Goal: Navigation & Orientation: Find specific page/section

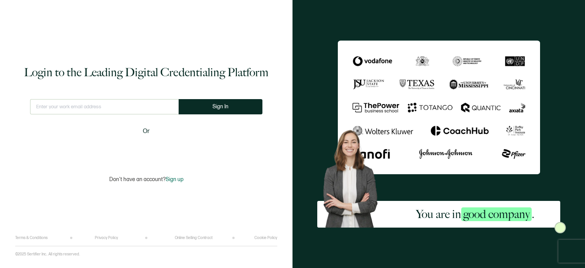
click at [151, 99] on input "text" at bounding box center [104, 106] width 149 height 15
type input "[EMAIL_ADDRESS][DOMAIN_NAME]"
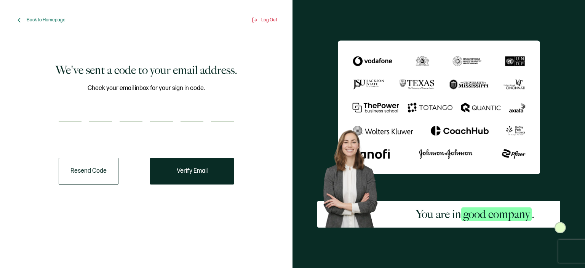
click at [80, 109] on input "number" at bounding box center [70, 113] width 23 height 15
paste input "9"
type input "9"
type input "1"
type input "7"
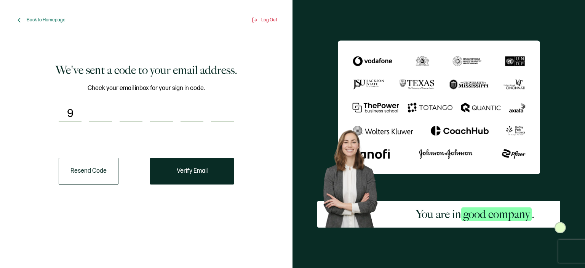
type input "6"
type input "8"
type input "9"
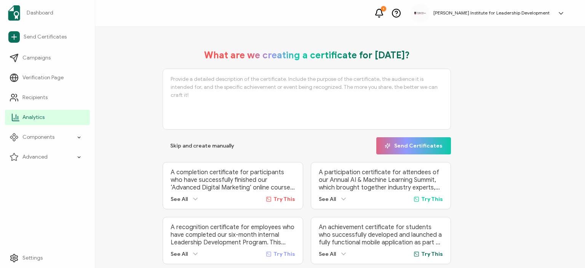
click at [21, 119] on link "Analytics" at bounding box center [47, 117] width 85 height 15
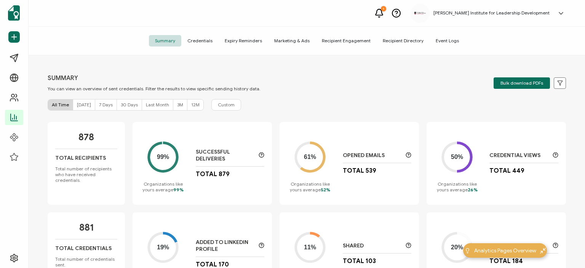
click at [200, 41] on span "Credentials" at bounding box center [199, 40] width 37 height 11
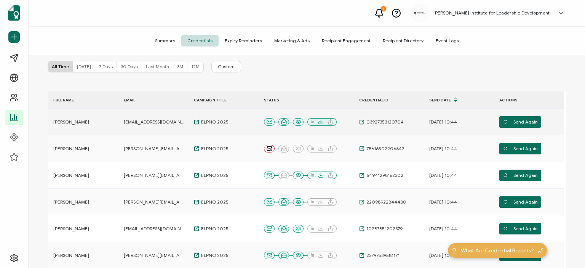
scroll to position [44, 0]
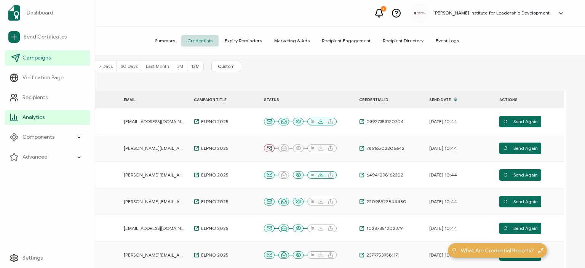
click at [27, 55] on span "Campaigns" at bounding box center [36, 58] width 28 height 8
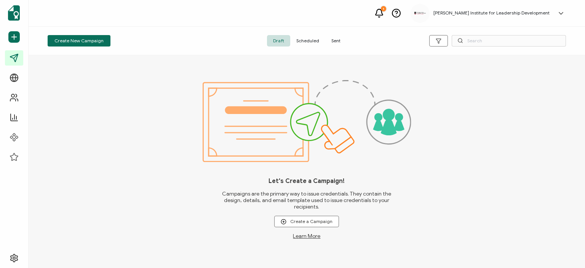
click at [332, 42] on span "Sent" at bounding box center [335, 40] width 21 height 11
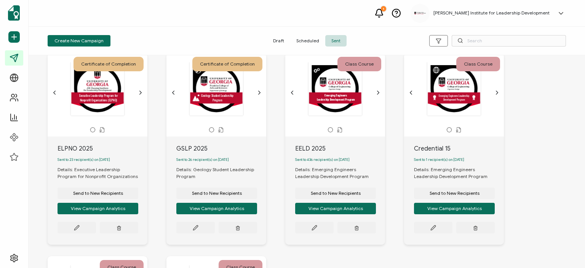
scroll to position [21, 0]
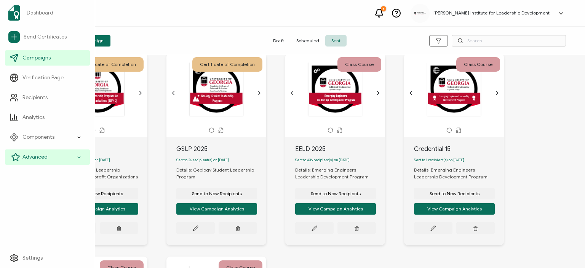
click at [45, 161] on div "Advanced" at bounding box center [47, 156] width 85 height 15
